Goal: Task Accomplishment & Management: Manage account settings

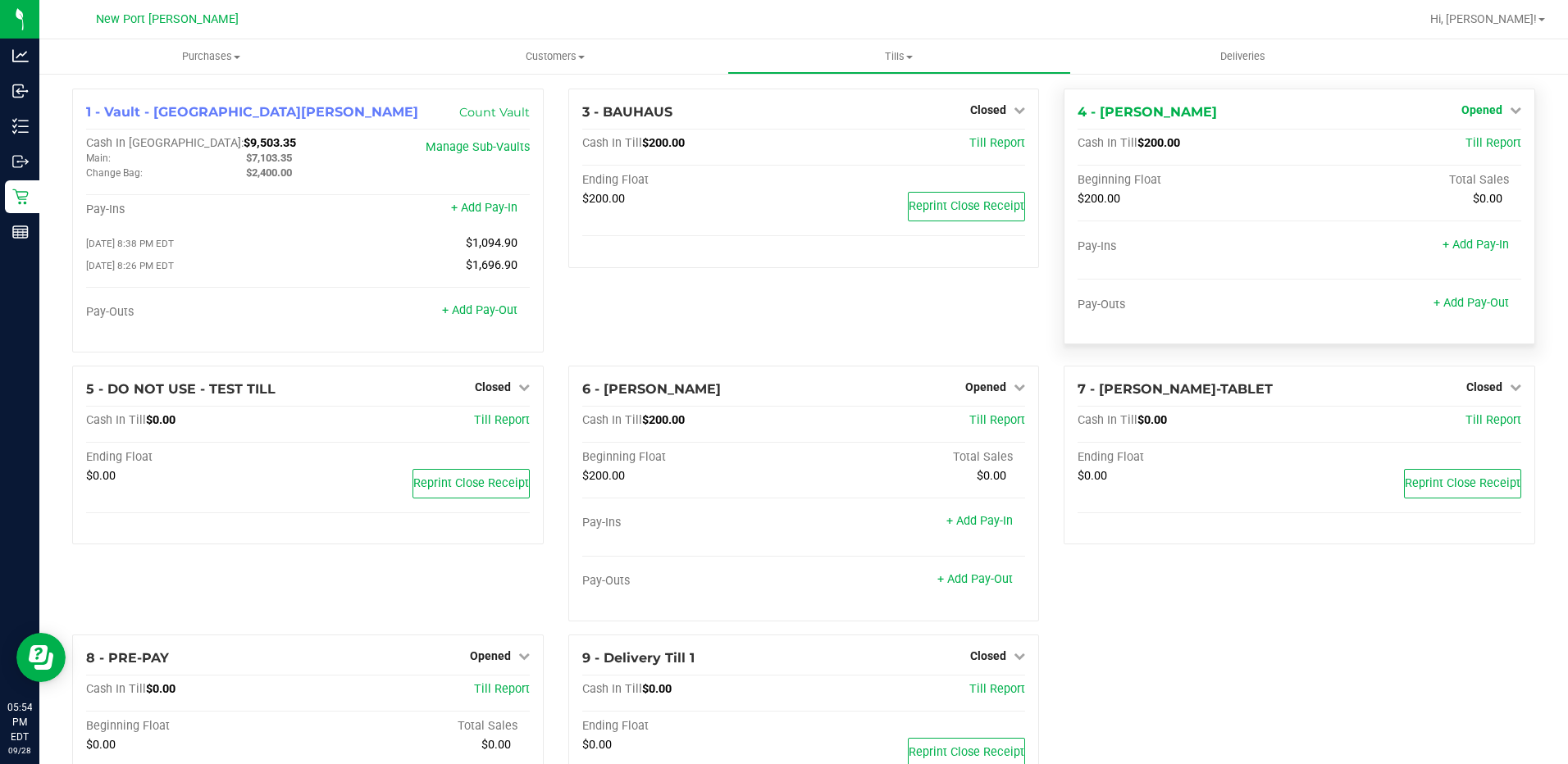
click at [1509, 114] on icon at bounding box center [1515, 109] width 11 height 11
click at [1466, 145] on link "Close Till" at bounding box center [1483, 144] width 44 height 13
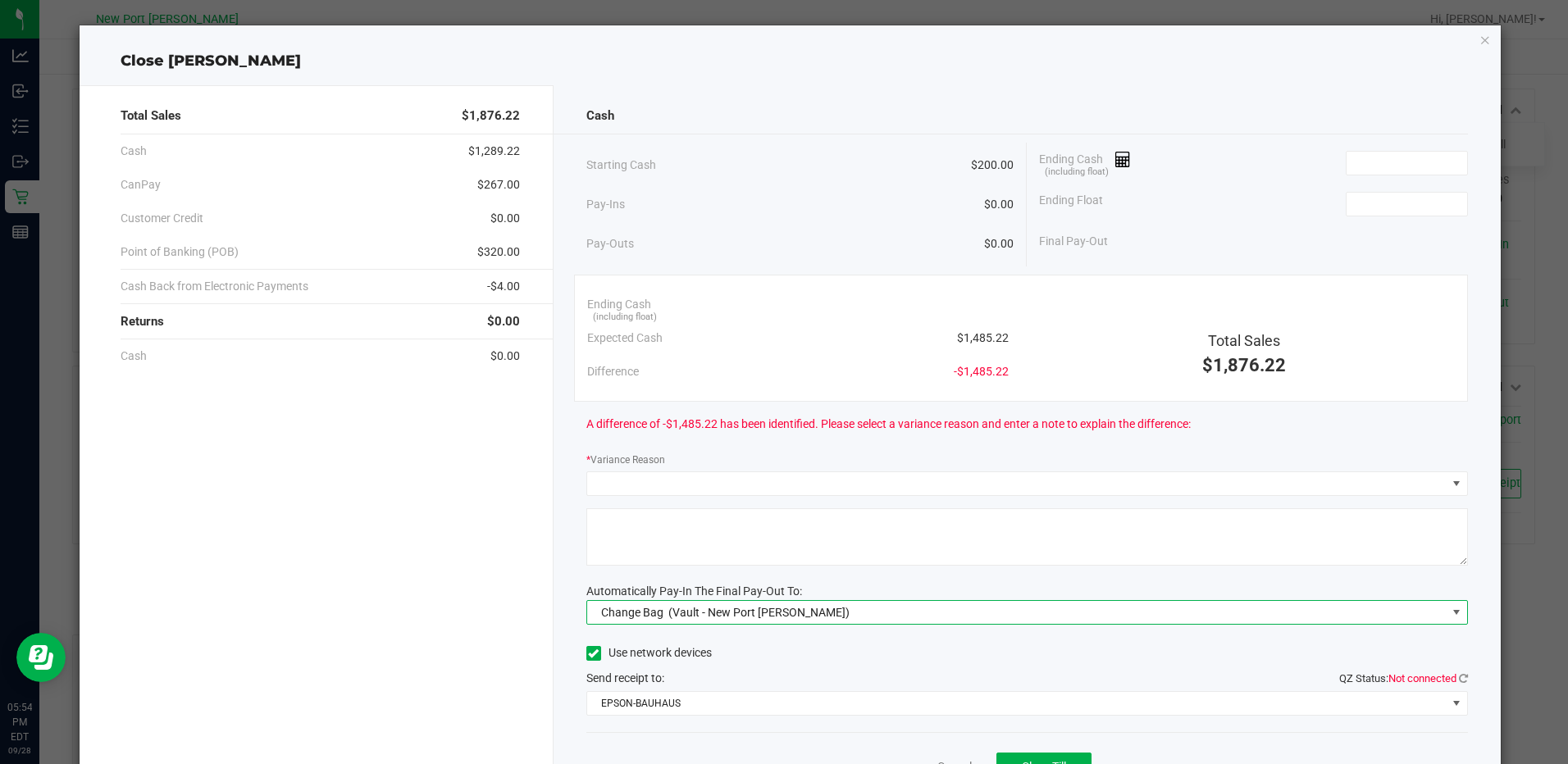
click at [1449, 610] on span at bounding box center [1455, 612] width 13 height 13
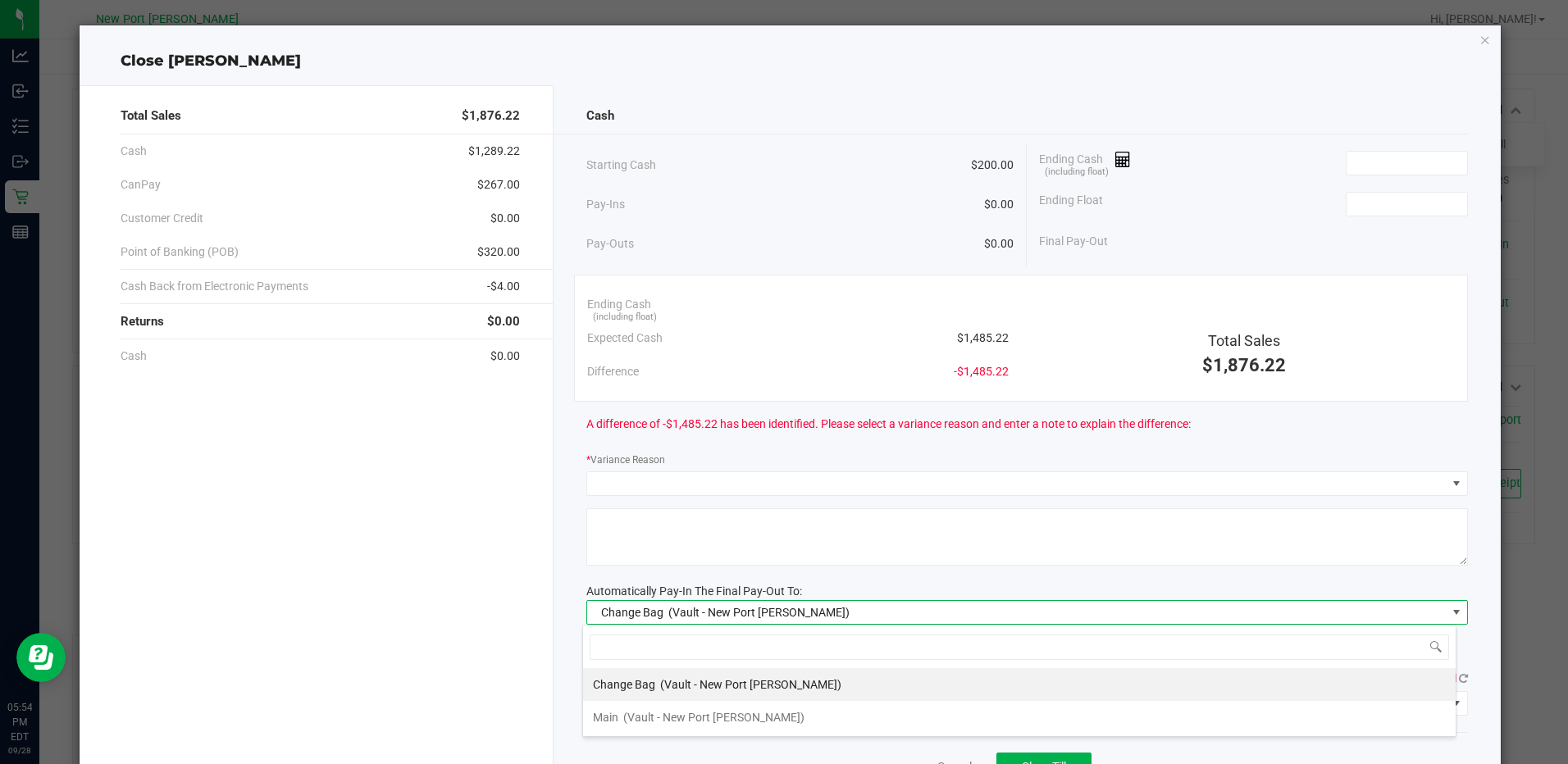
scroll to position [25, 874]
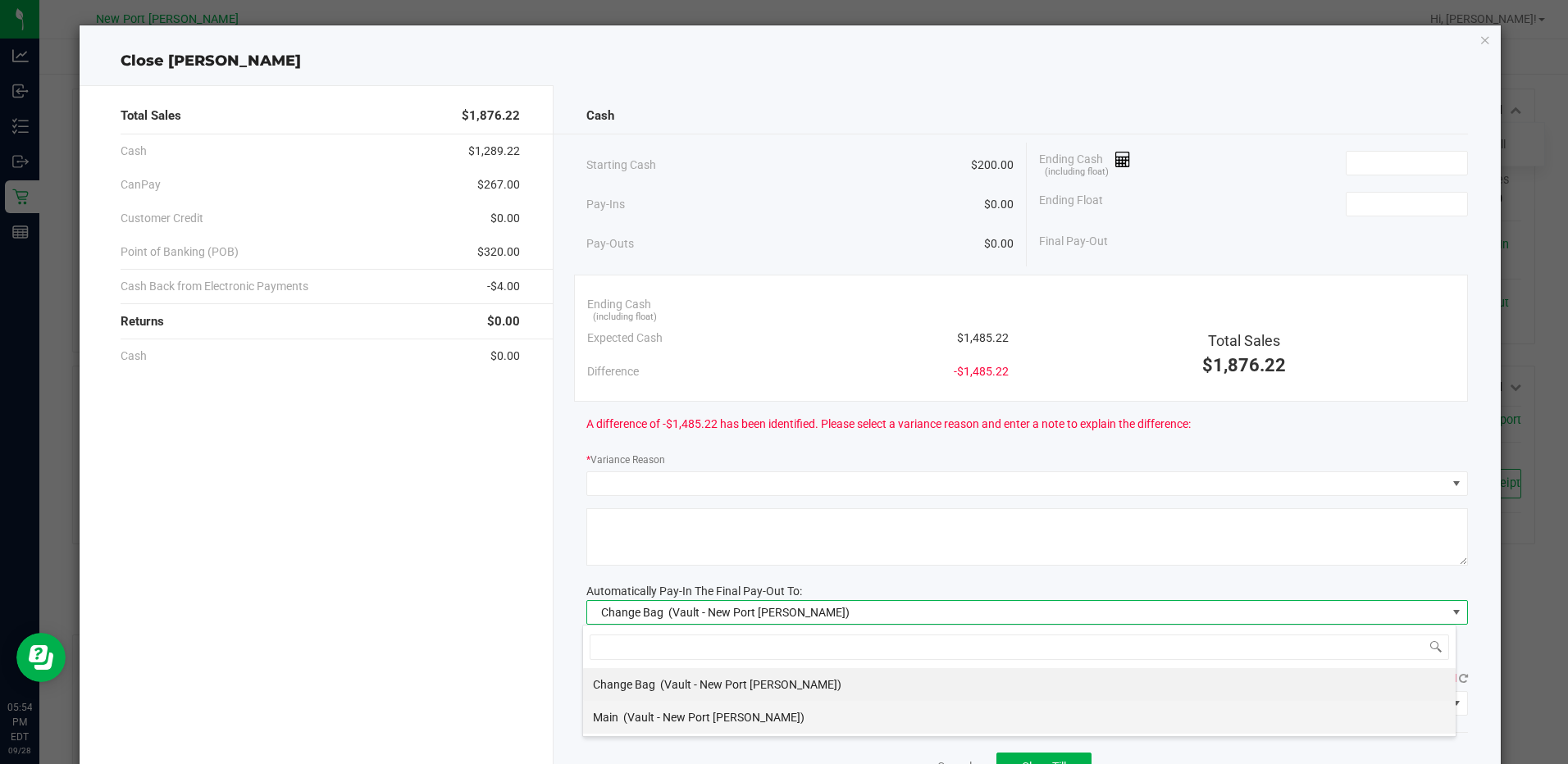
click at [721, 720] on span "(Vault - New Port [PERSON_NAME])" at bounding box center [713, 717] width 182 height 13
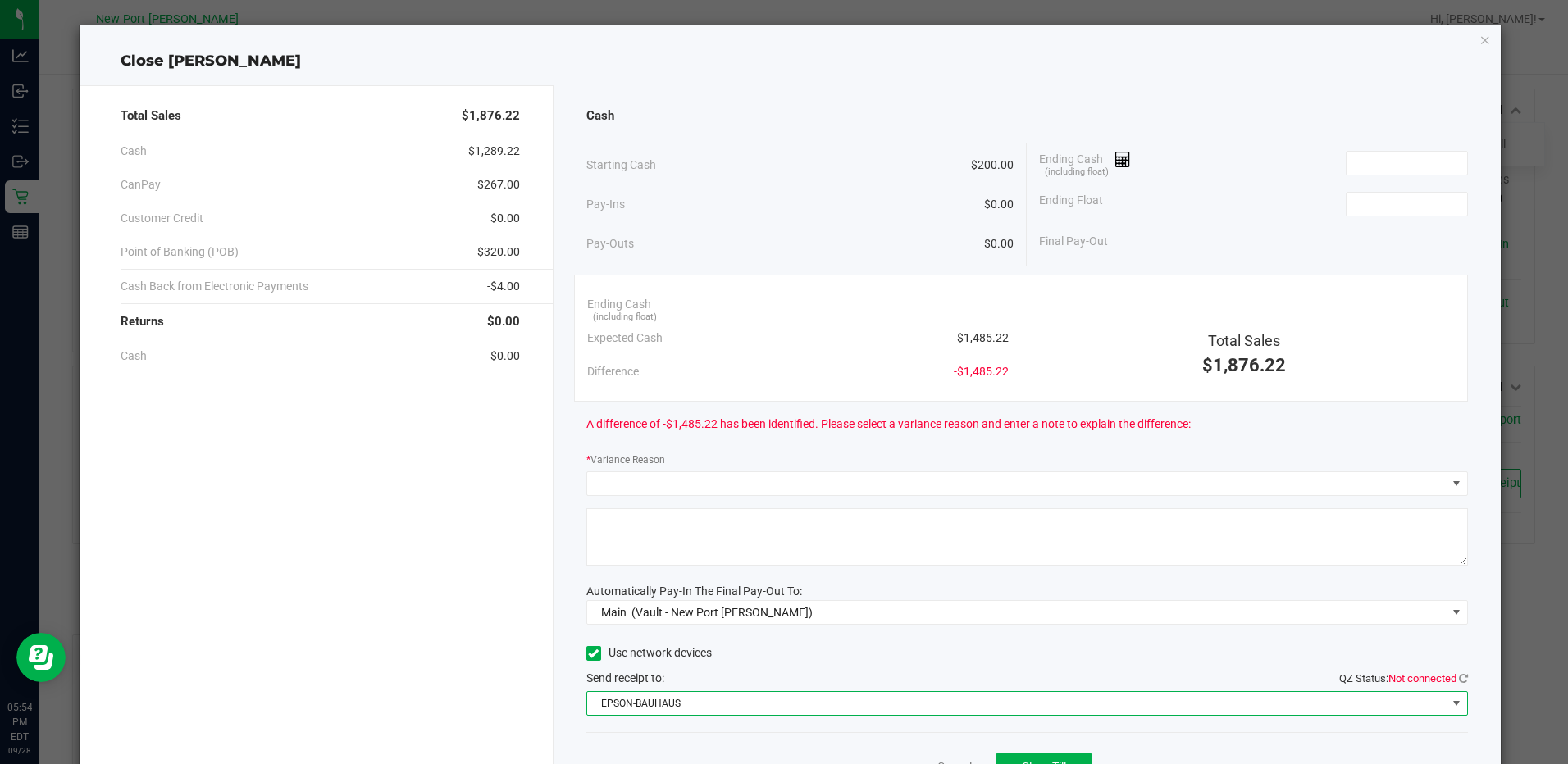
click at [1447, 694] on span at bounding box center [1456, 703] width 21 height 23
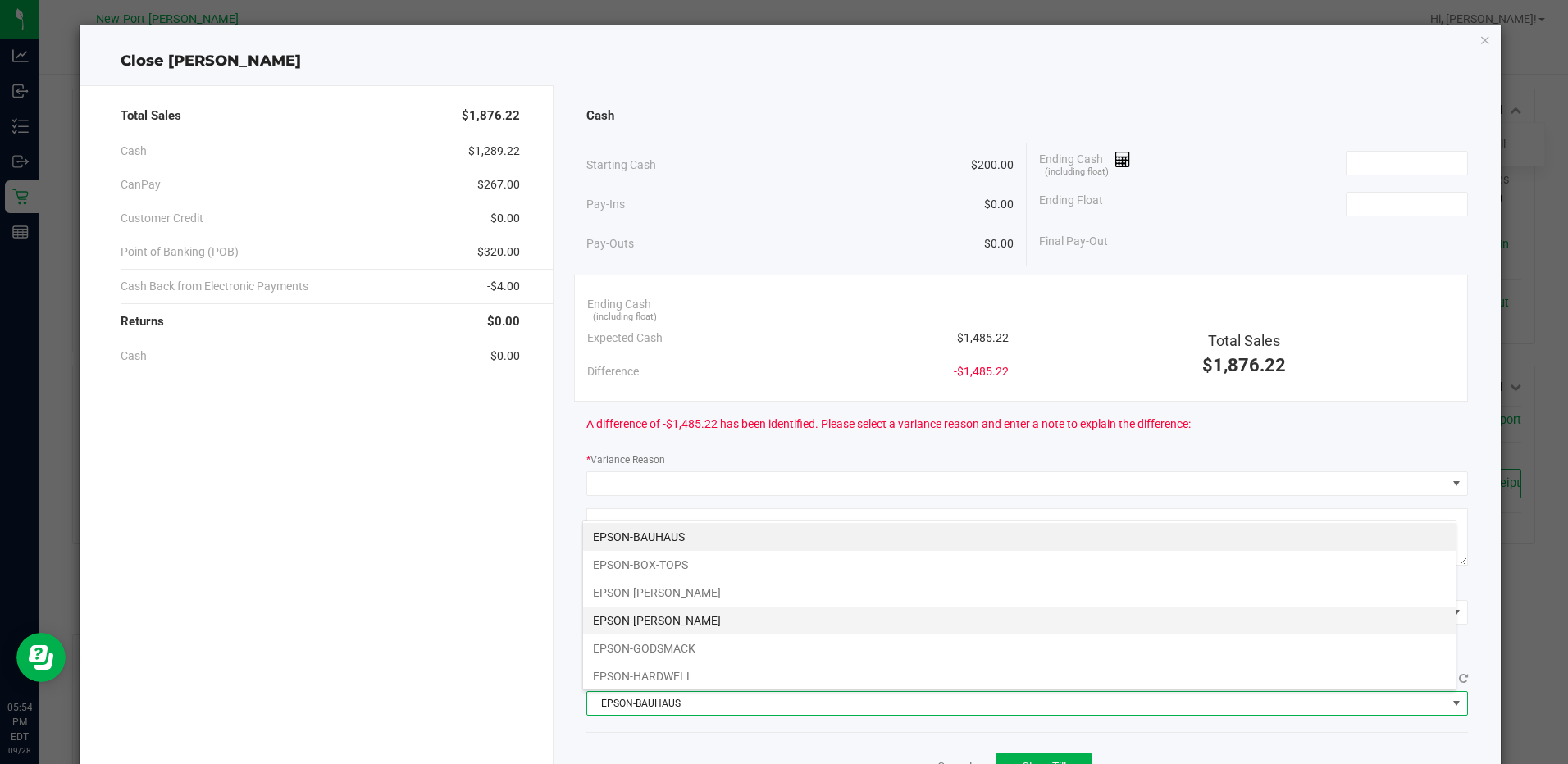
scroll to position [59, 0]
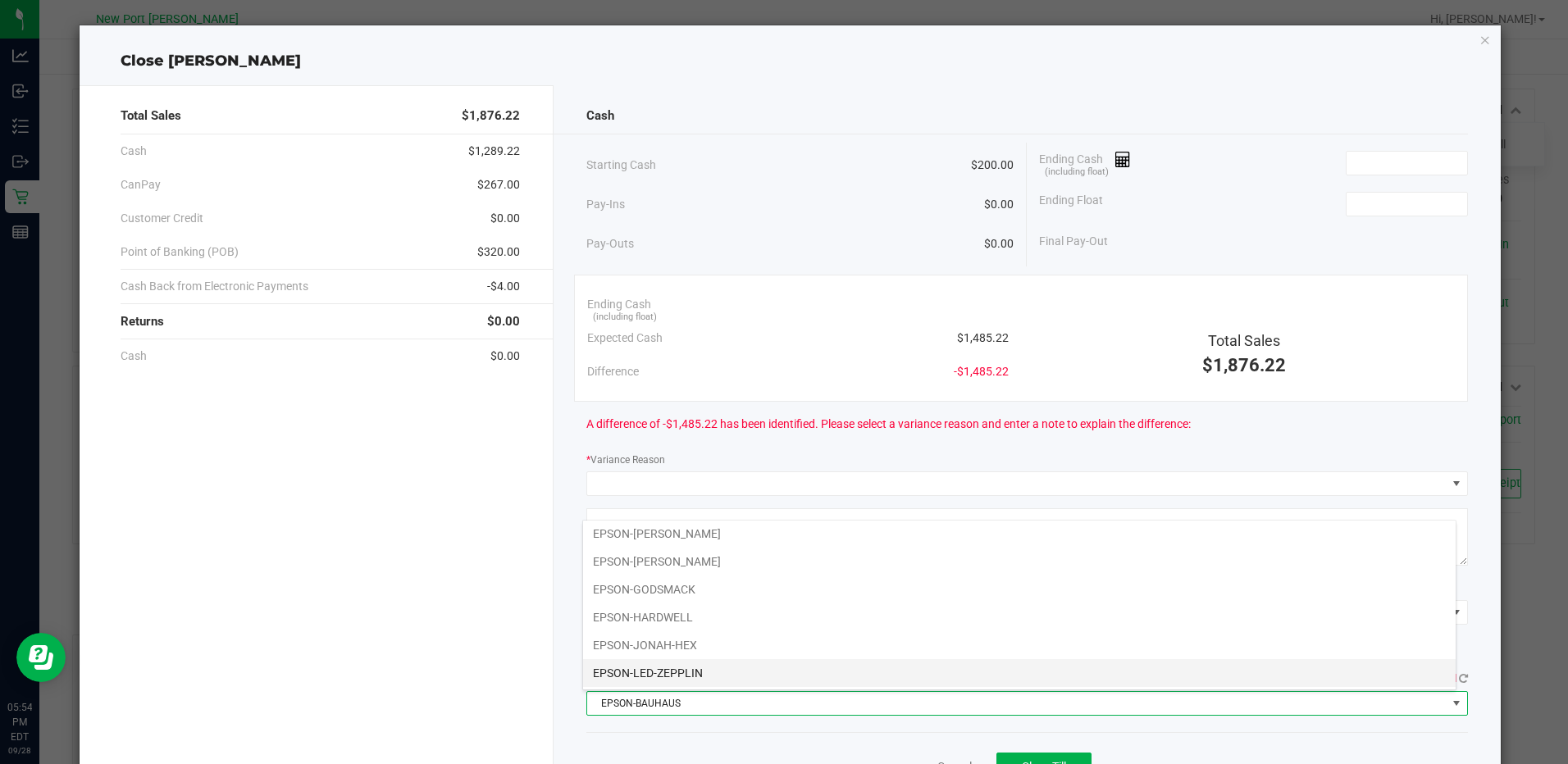
click at [669, 680] on li "EPSON-LED-ZEPPLIN" at bounding box center [1019, 673] width 873 height 28
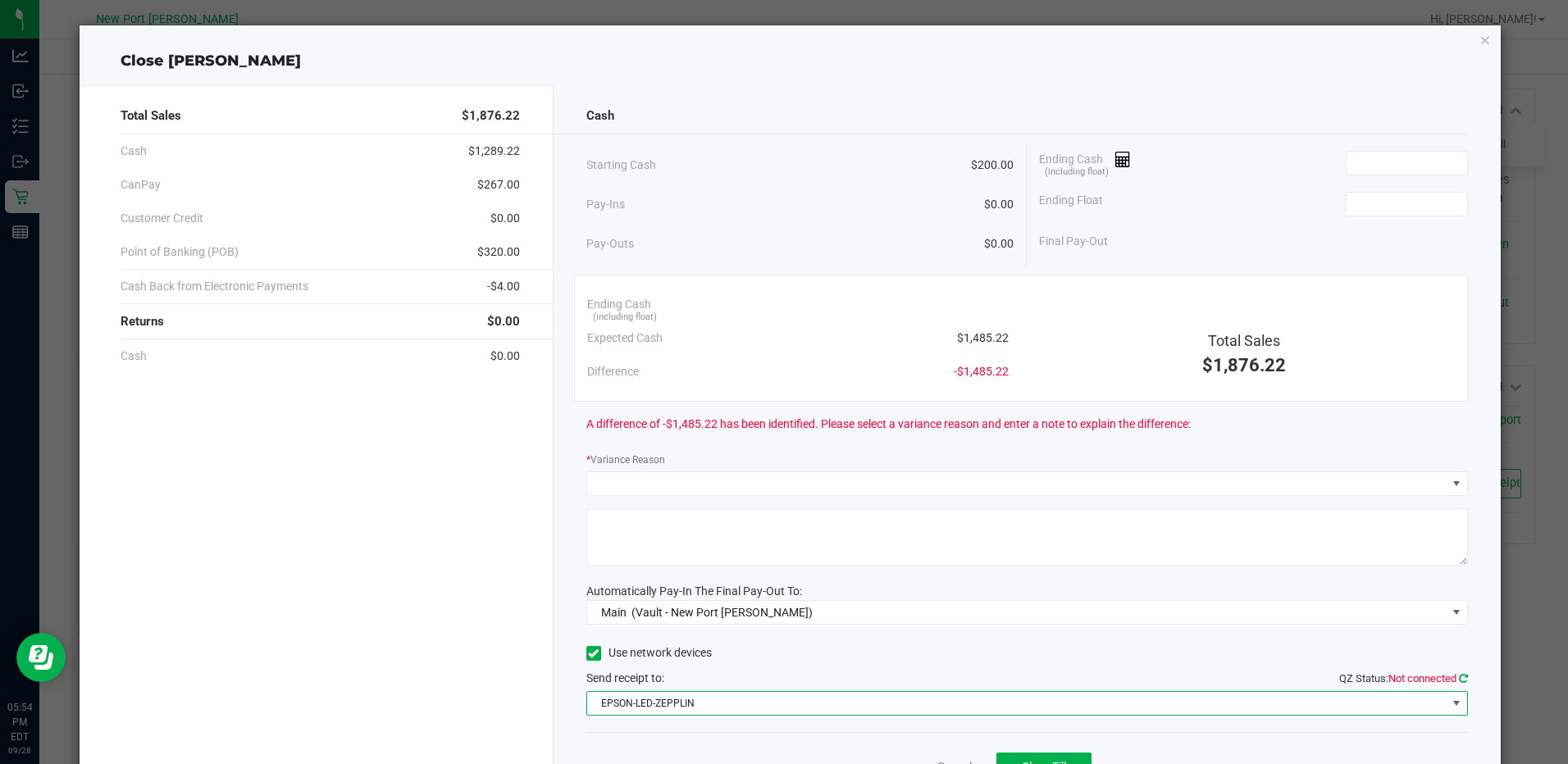
click at [1459, 676] on icon at bounding box center [1463, 678] width 9 height 10
click at [1374, 157] on input at bounding box center [1406, 163] width 120 height 23
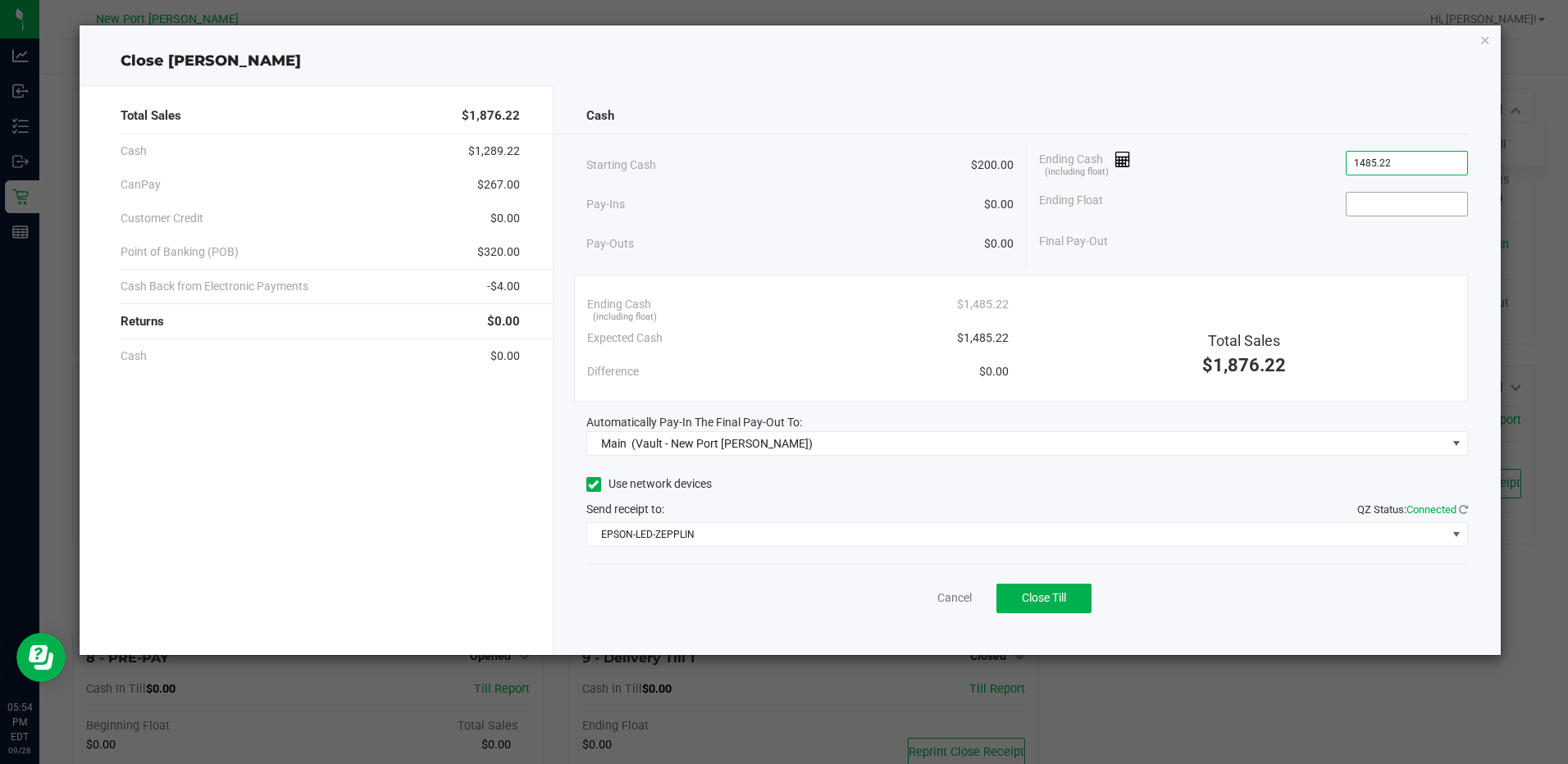
type input "$1,485.22"
click at [1392, 206] on input at bounding box center [1406, 204] width 120 height 23
type input "$200.00"
click at [1055, 598] on span "Close Till" at bounding box center [1043, 597] width 44 height 13
click at [902, 594] on link "Dismiss" at bounding box center [918, 598] width 40 height 17
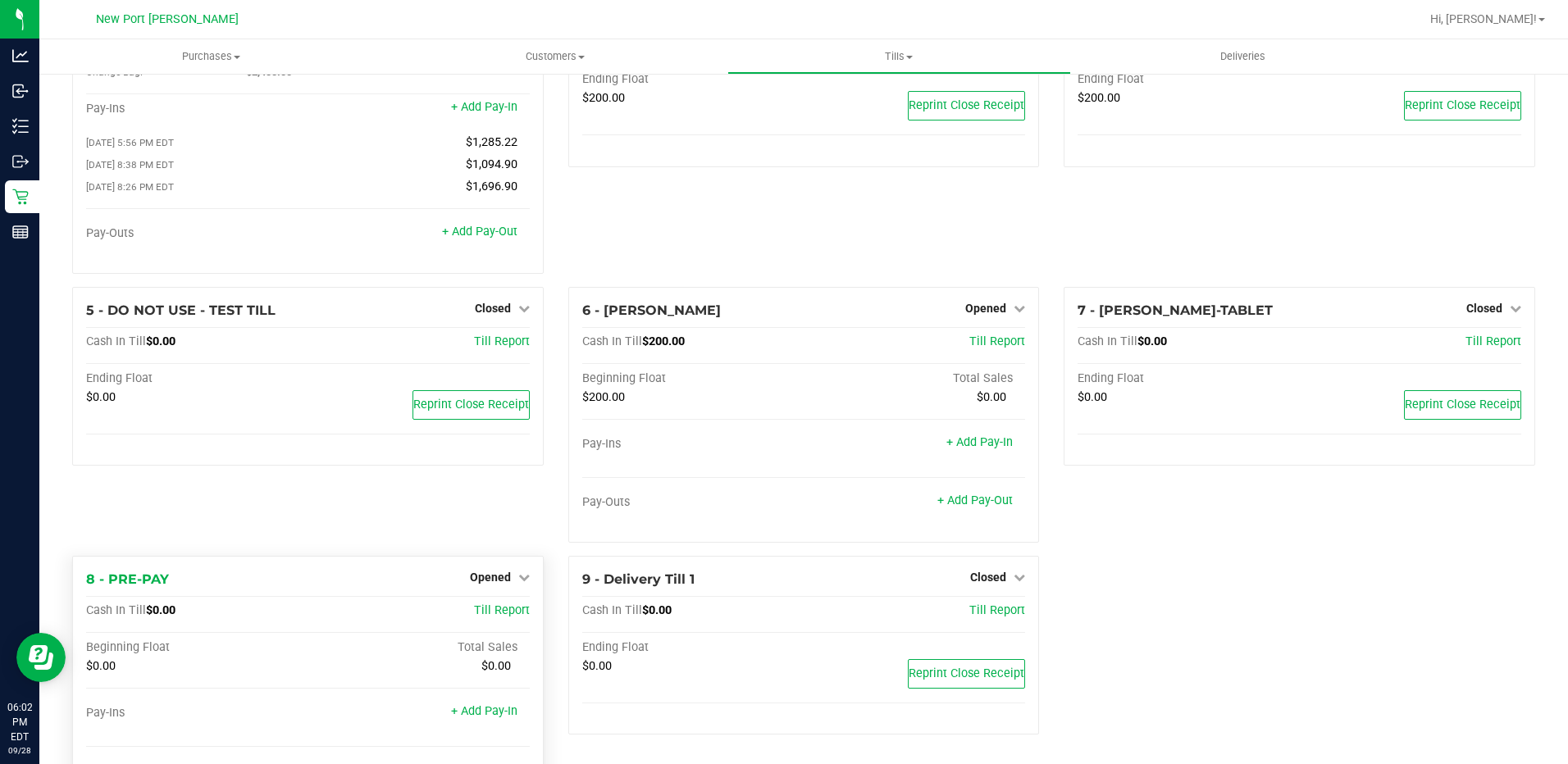
scroll to position [182, 0]
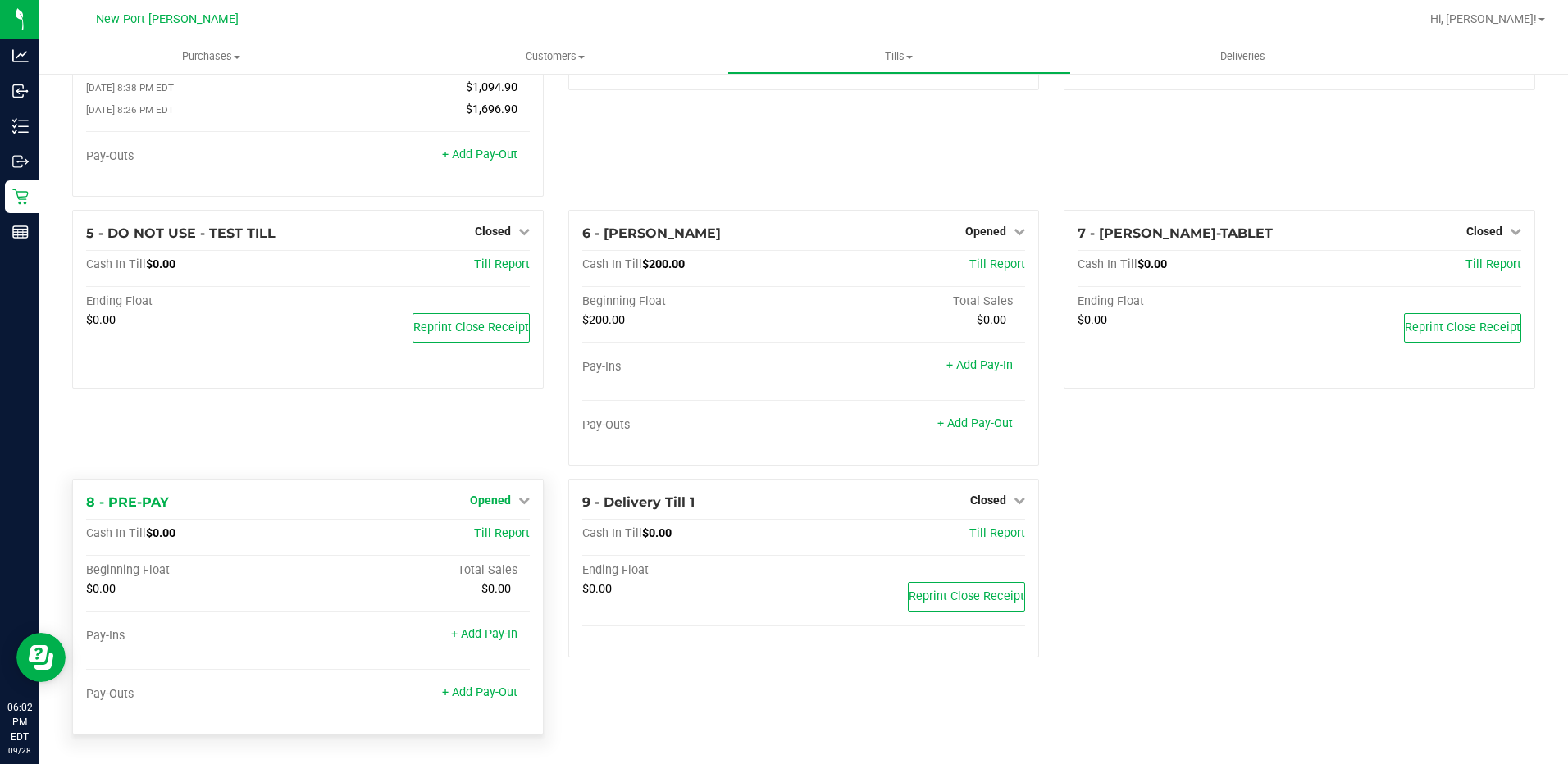
click at [519, 502] on icon at bounding box center [523, 499] width 11 height 11
click at [477, 534] on link "Close Till" at bounding box center [491, 533] width 44 height 13
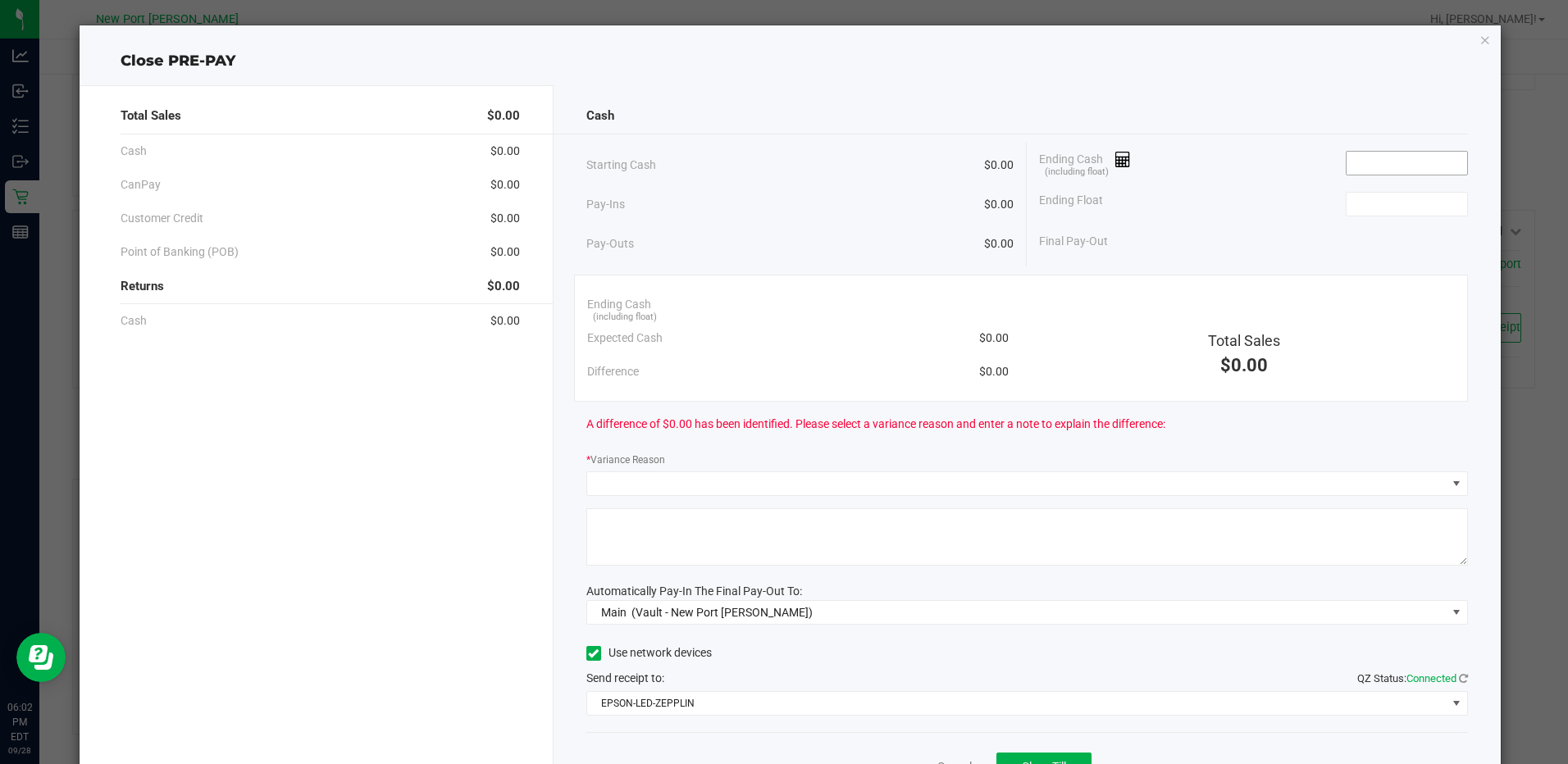
click at [1405, 164] on input at bounding box center [1406, 163] width 120 height 23
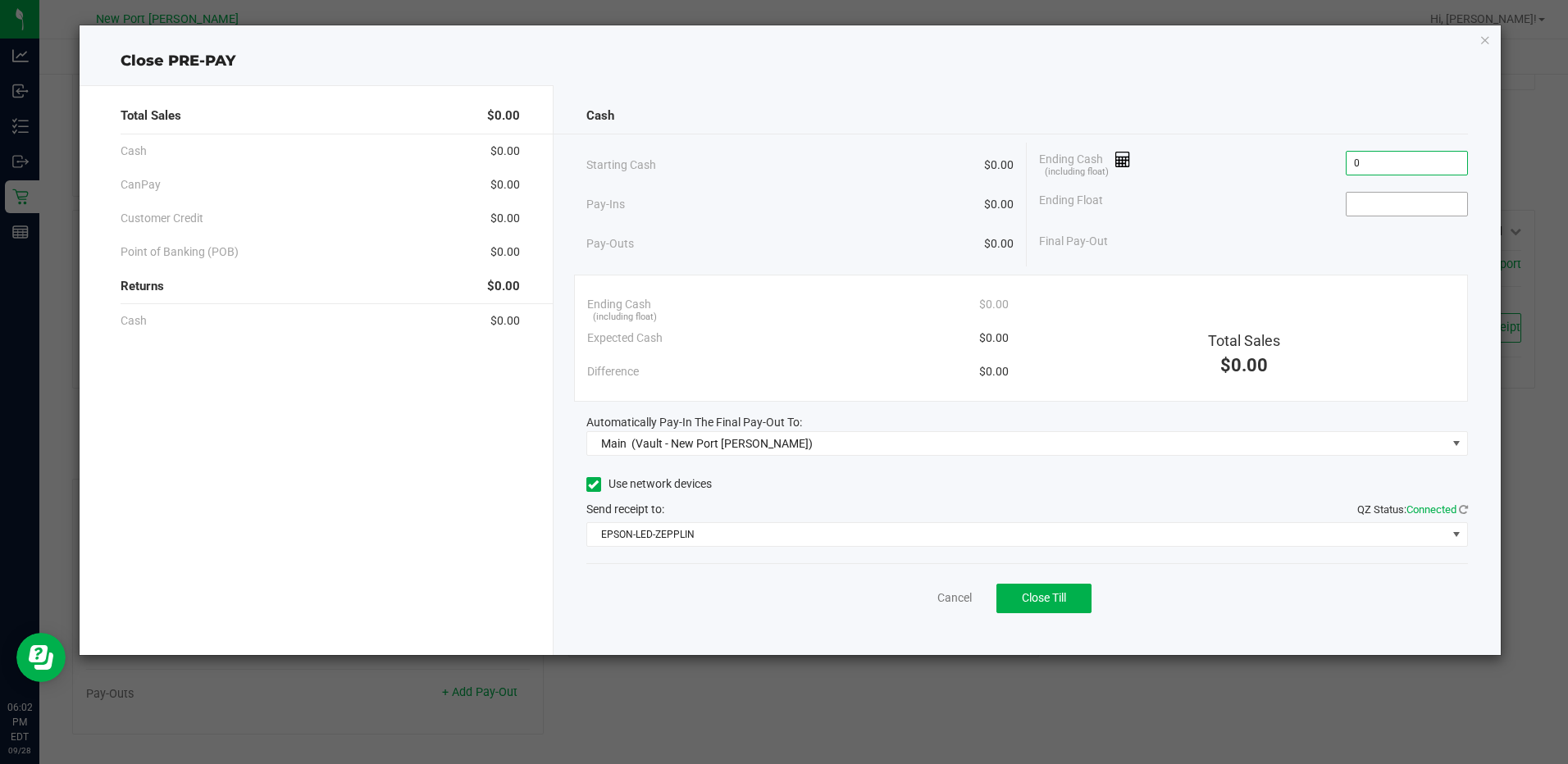
type input "$0.00"
click at [1413, 203] on input at bounding box center [1406, 204] width 120 height 23
type input "$0.00"
click at [1052, 598] on span "Close Till" at bounding box center [1043, 597] width 44 height 13
click at [929, 601] on link "Dismiss" at bounding box center [918, 598] width 40 height 17
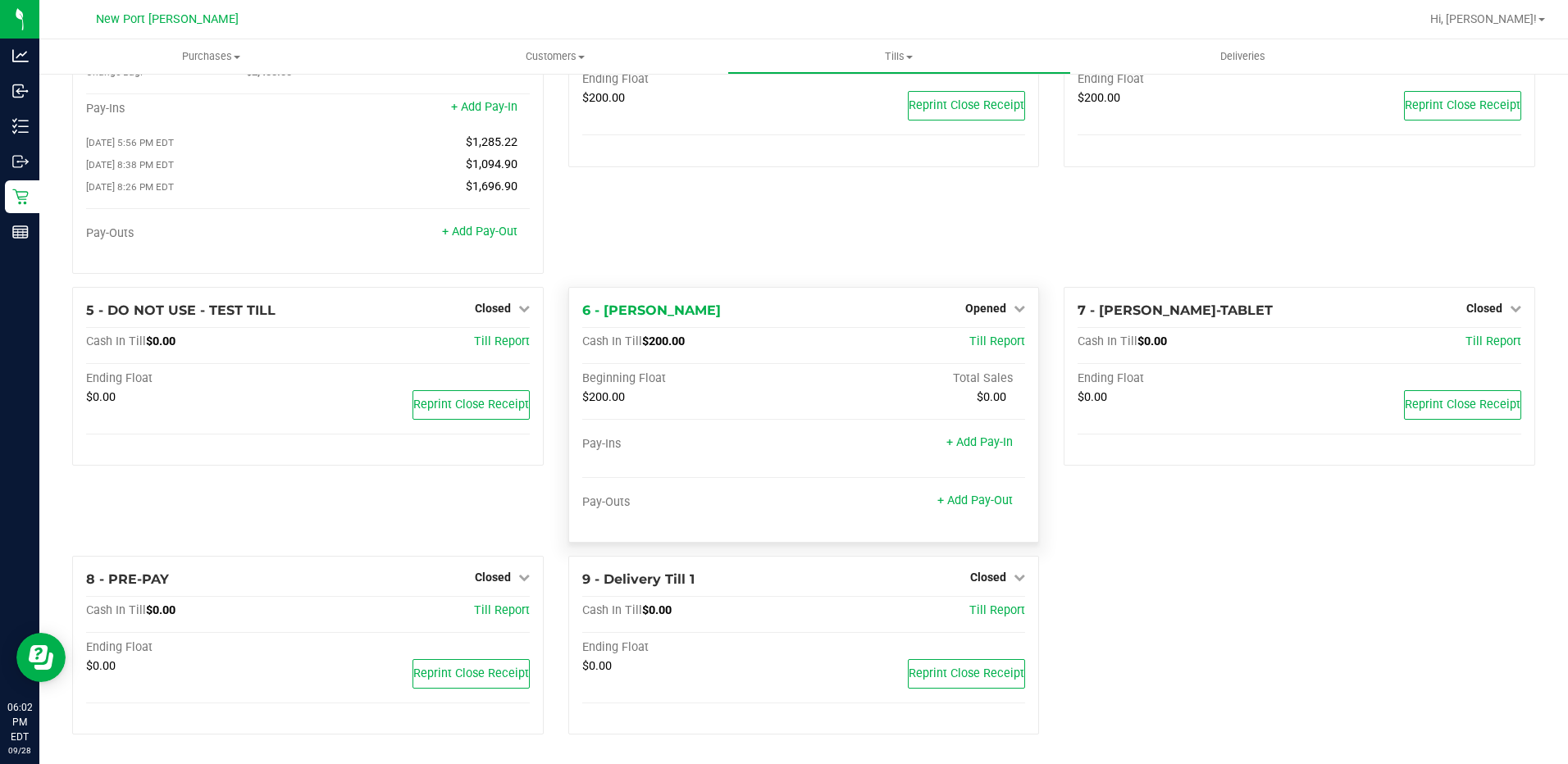
scroll to position [105, 0]
click at [1014, 307] on icon at bounding box center [1019, 308] width 11 height 11
click at [989, 341] on link "Close Till" at bounding box center [987, 342] width 44 height 13
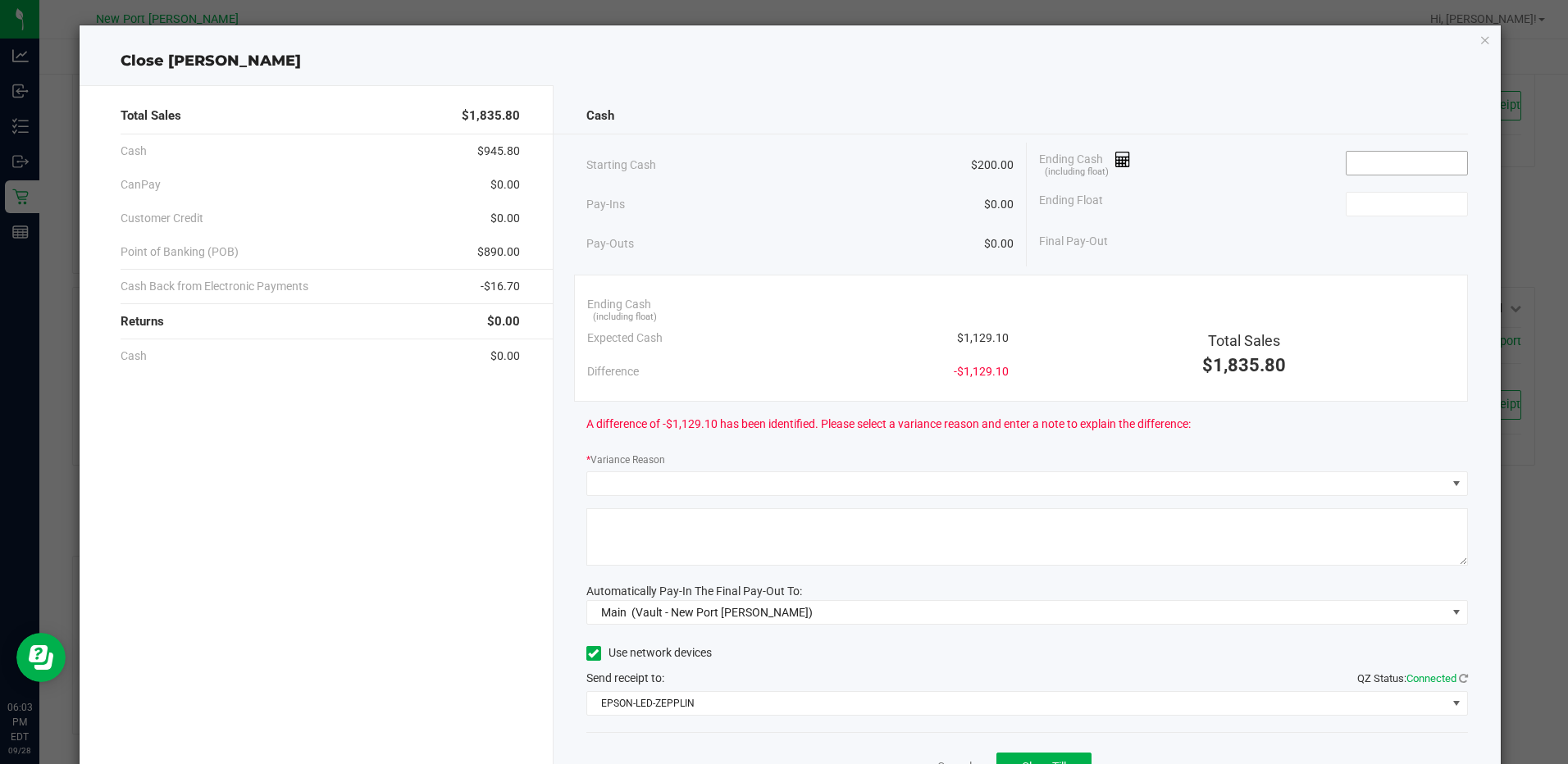
click at [1396, 163] on input at bounding box center [1406, 163] width 120 height 23
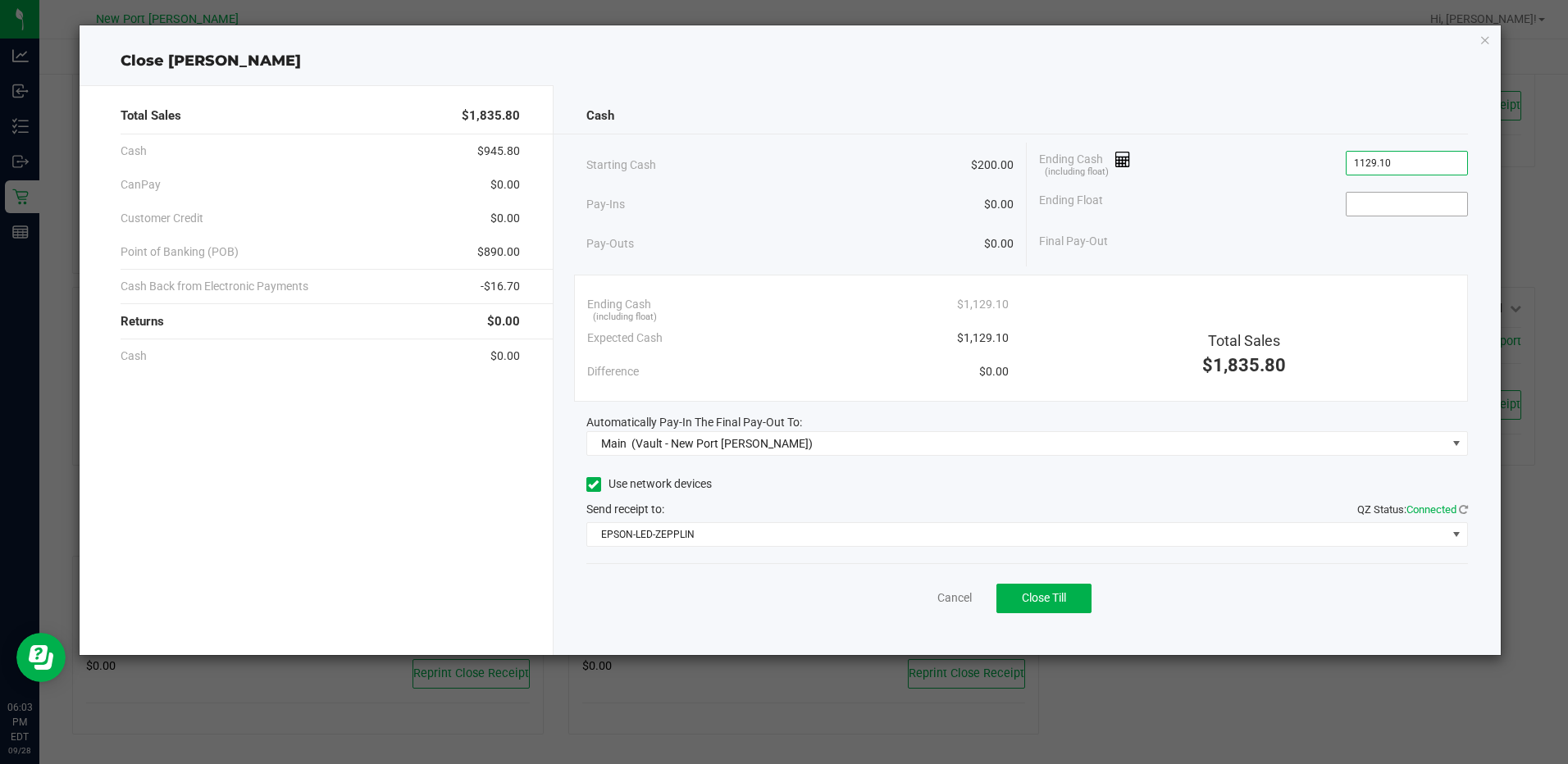
type input "$1,129.10"
click at [1379, 212] on input at bounding box center [1406, 204] width 120 height 23
type input "$200.00"
click at [1046, 600] on span "Close Till" at bounding box center [1043, 597] width 44 height 13
click at [917, 599] on link "Dismiss" at bounding box center [918, 598] width 40 height 17
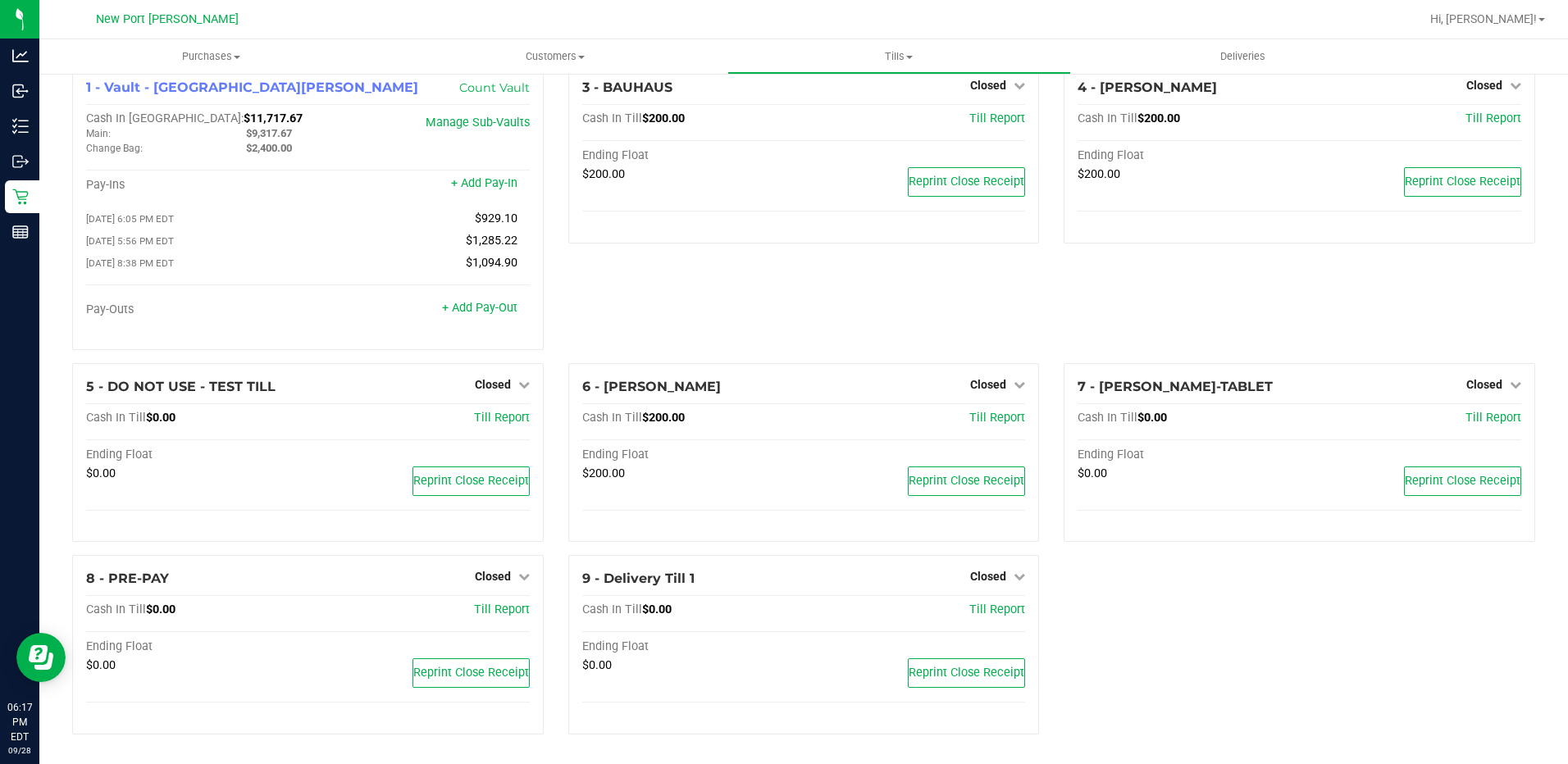
scroll to position [0, 0]
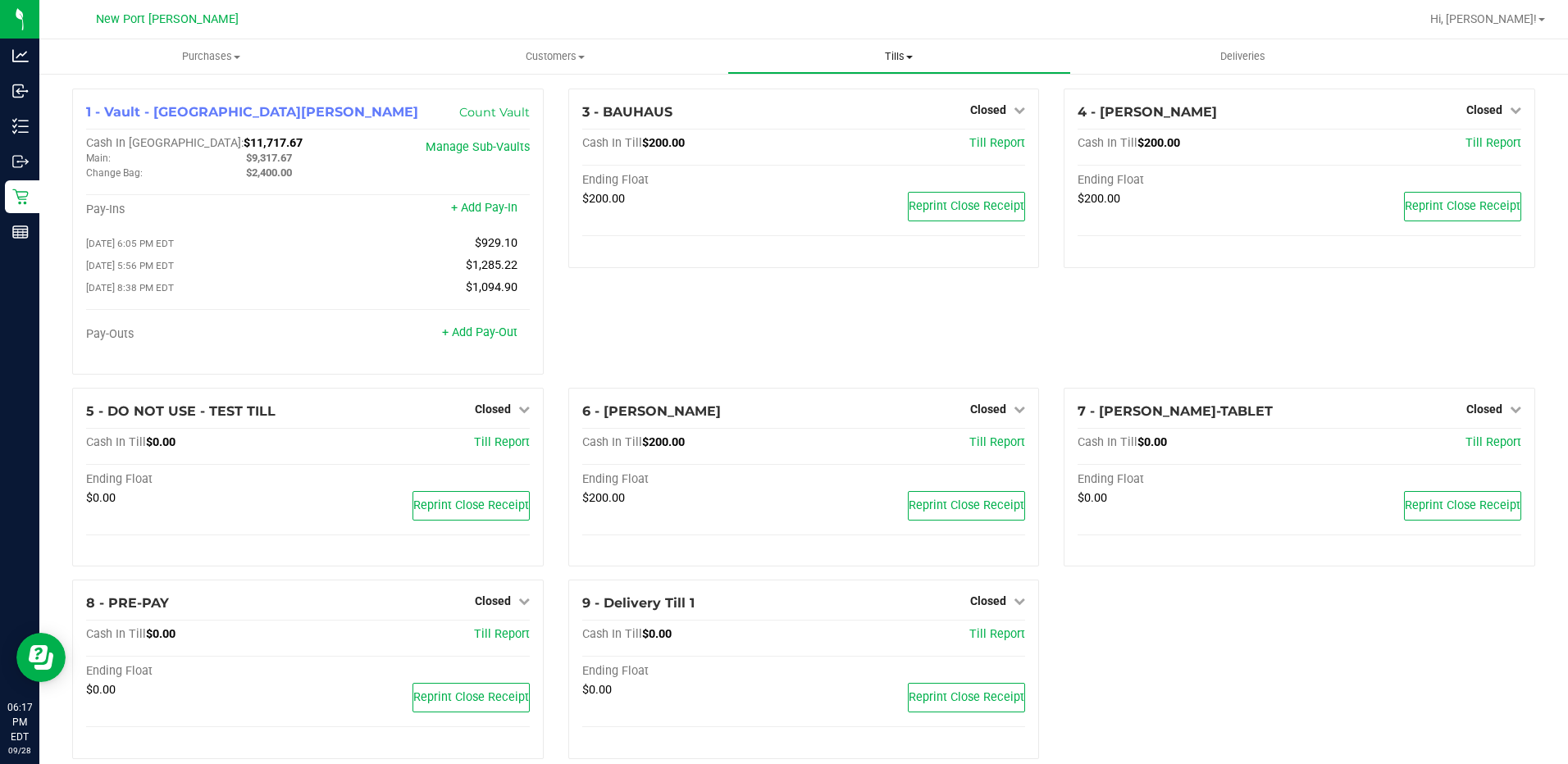
click at [911, 61] on span "Tills" at bounding box center [898, 56] width 342 height 15
click at [834, 112] on span "Reconcile e-payments" at bounding box center [809, 119] width 164 height 14
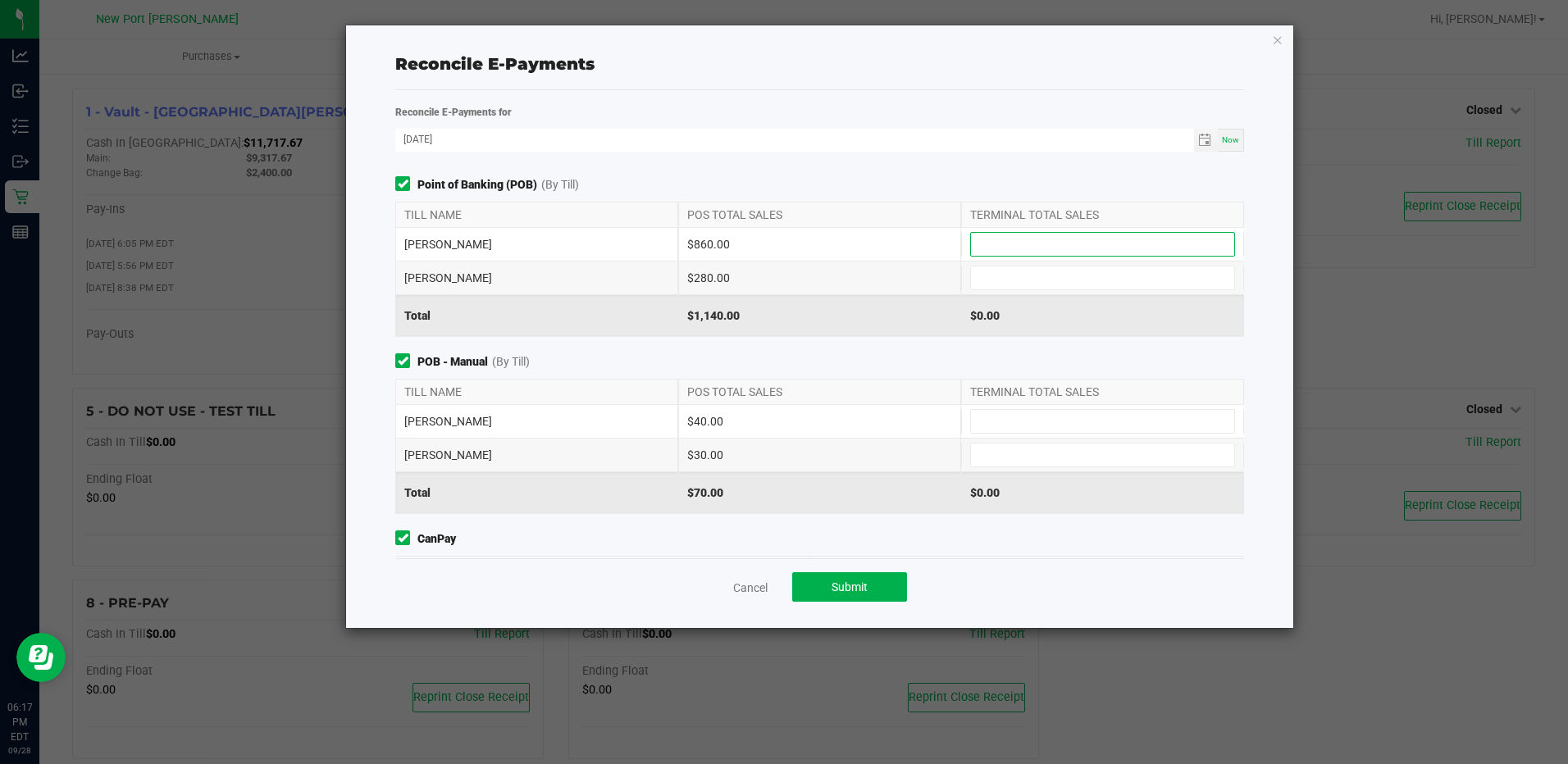
click at [1059, 245] on input at bounding box center [1102, 244] width 263 height 23
type input "$860.00"
click at [1059, 270] on input at bounding box center [1102, 278] width 263 height 23
type input "$280.00"
click at [1033, 422] on input at bounding box center [1102, 421] width 263 height 23
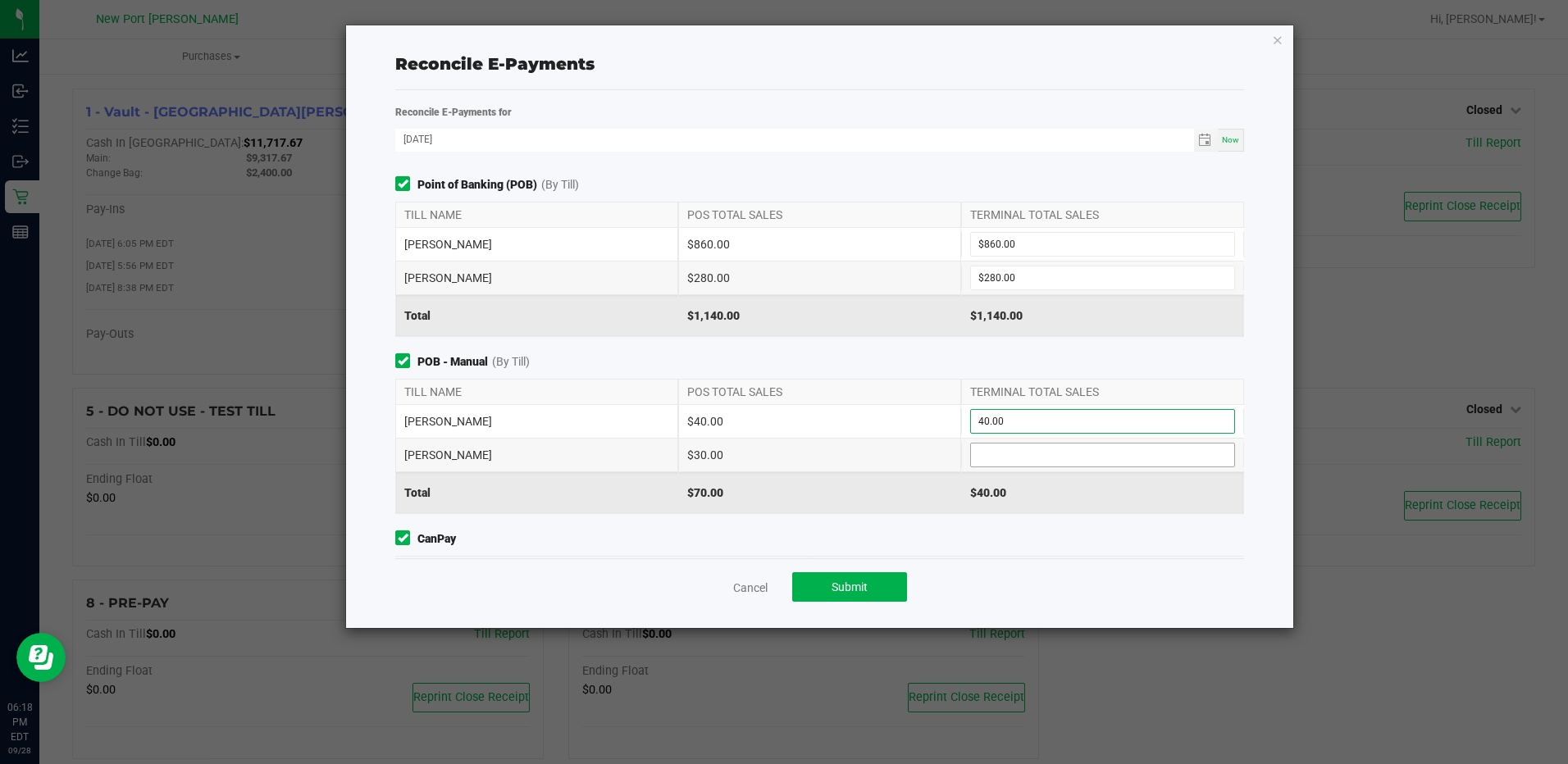
type input "$40.00"
click at [1015, 456] on input at bounding box center [1102, 454] width 263 height 23
type input "$30.00"
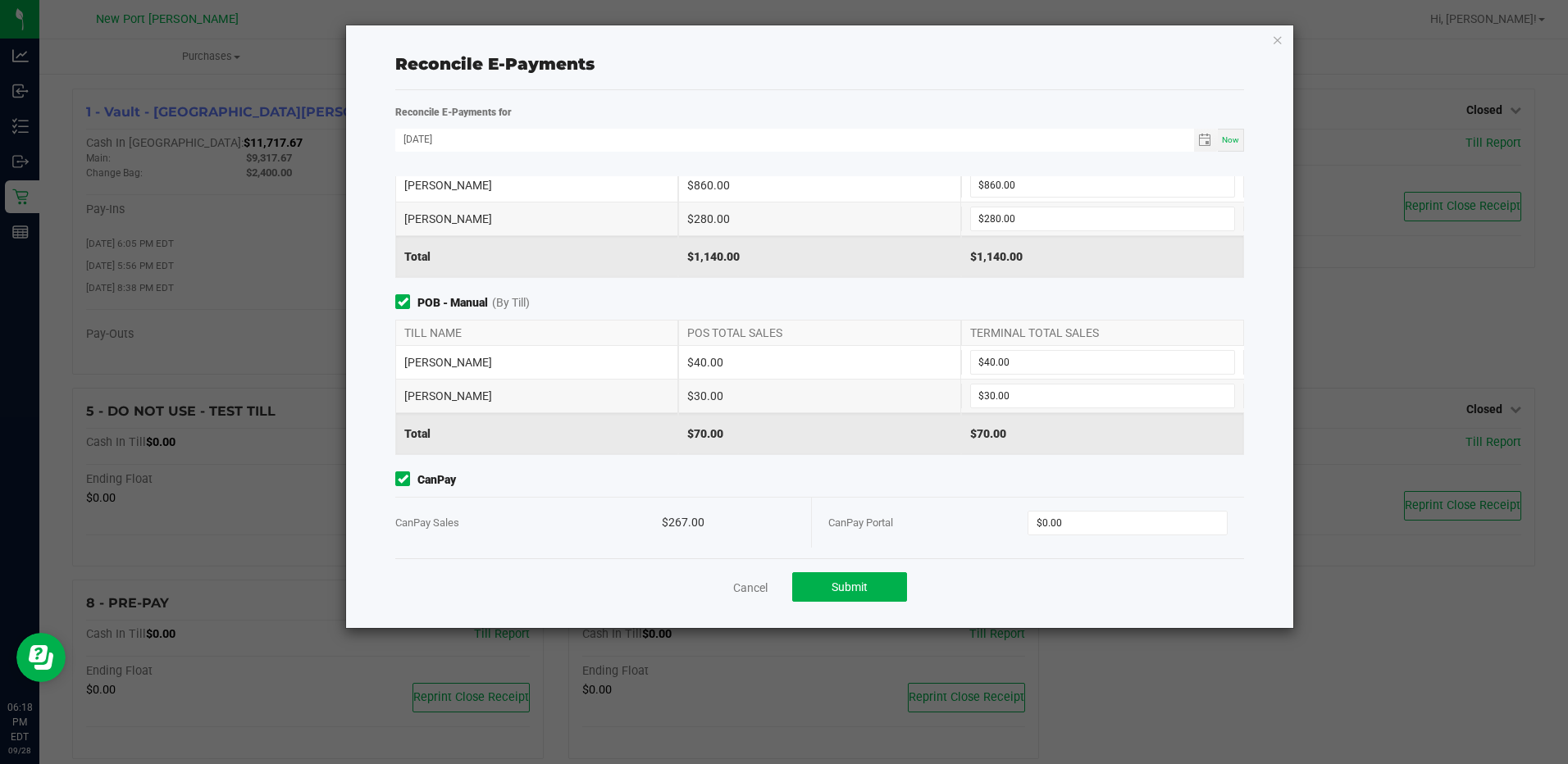
scroll to position [64, 0]
click at [1083, 513] on input "0" at bounding box center [1127, 518] width 198 height 23
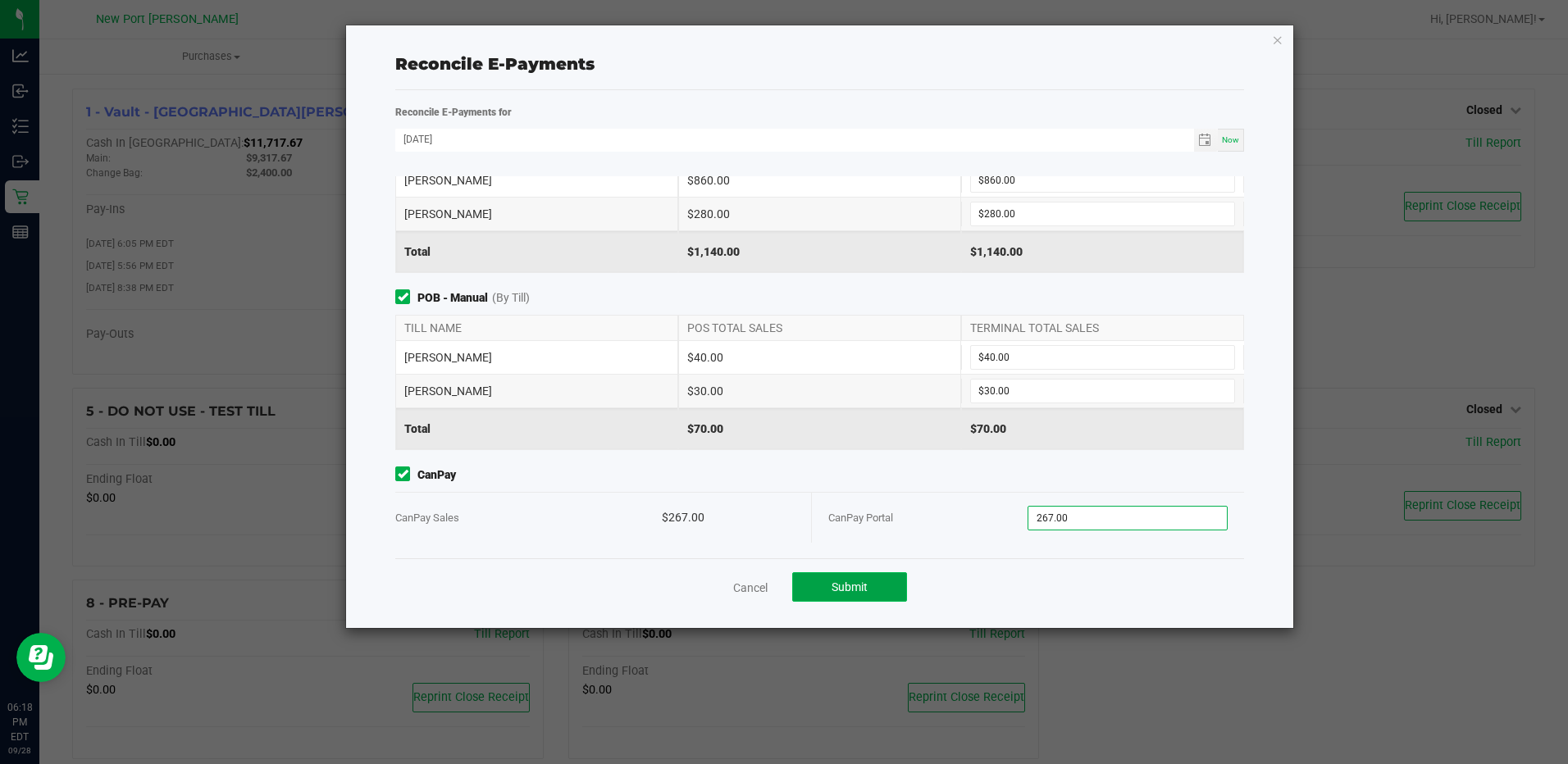
type input "$267.00"
click at [879, 595] on button "Submit" at bounding box center [849, 587] width 114 height 29
